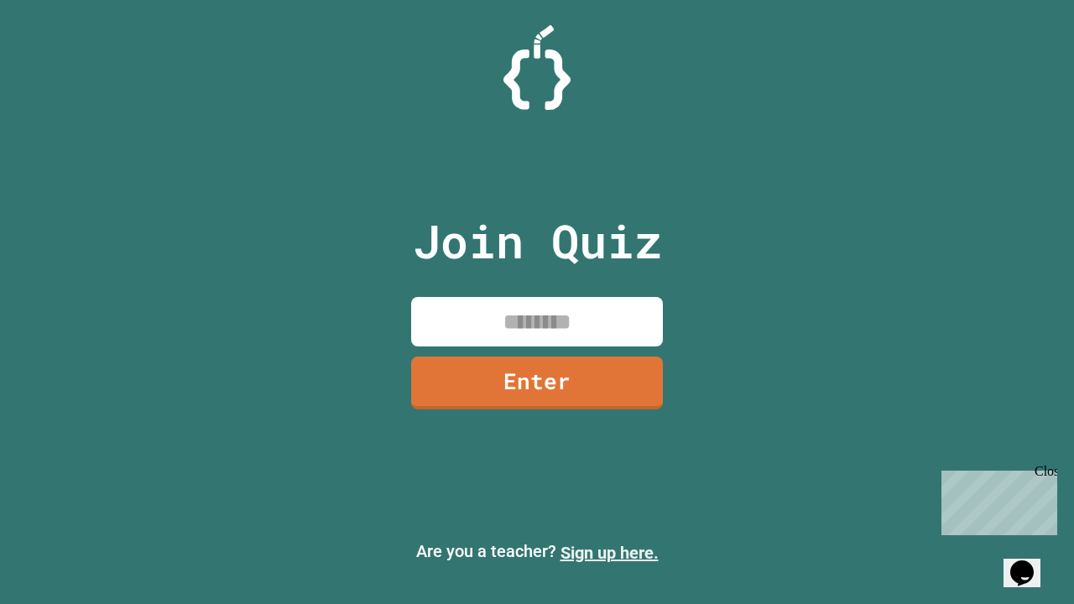
click at [609, 553] on link "Sign up here." at bounding box center [609, 553] width 98 height 20
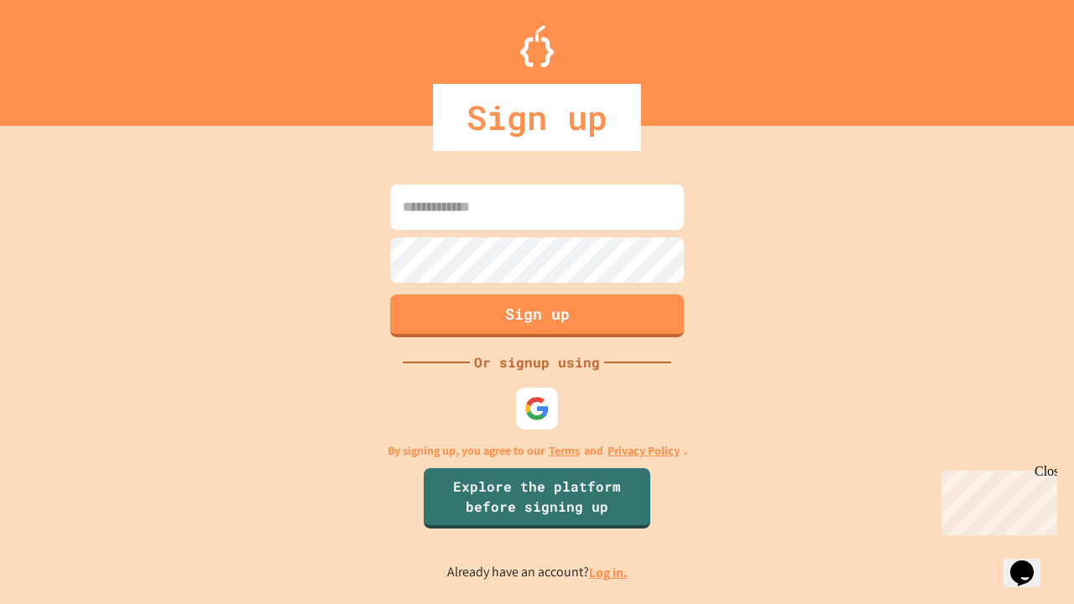
click at [609, 572] on link "Log in." at bounding box center [608, 573] width 39 height 18
